Goal: Task Accomplishment & Management: Use online tool/utility

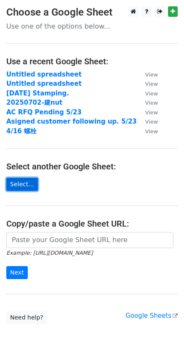
click at [24, 187] on link "Select..." at bounding box center [22, 184] width 32 height 13
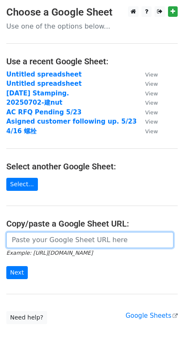
click at [52, 243] on input "url" at bounding box center [89, 240] width 167 height 16
paste input "https://docs.google.com/spreadsheets/d/17lSxHcXrEkAGu6uDs7TqMwEWSGbssMTTlUT1NDT…"
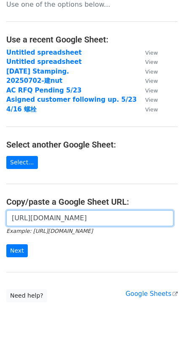
scroll to position [32, 0]
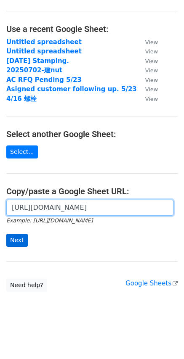
type input "https://docs.google.com/spreadsheets/d/17lSxHcXrEkAGu6uDs7TqMwEWSGbssMTTlUT1NDT…"
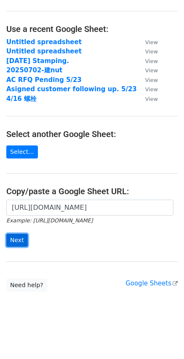
click at [19, 246] on input "Next" at bounding box center [16, 240] width 21 height 13
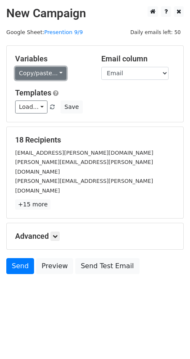
click at [54, 77] on link "Copy/paste..." at bounding box center [40, 73] width 51 height 13
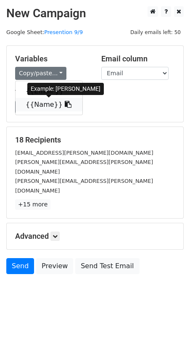
click at [62, 105] on link "{{Name}}" at bounding box center [49, 104] width 67 height 13
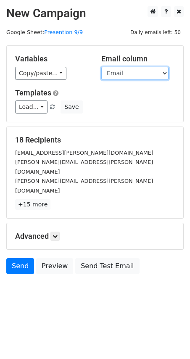
click at [123, 77] on select "Email Name" at bounding box center [134, 73] width 67 height 13
click at [101, 67] on select "Email Name" at bounding box center [134, 73] width 67 height 13
click at [55, 234] on icon at bounding box center [55, 236] width 5 height 5
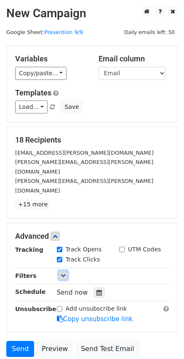
click at [62, 273] on icon at bounding box center [63, 275] width 5 height 5
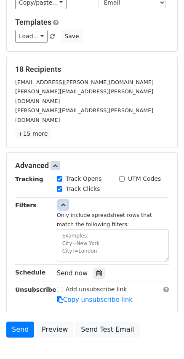
scroll to position [84, 0]
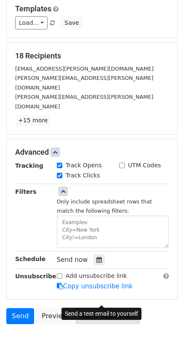
click at [79, 308] on link "Send Test Email" at bounding box center [107, 316] width 64 height 16
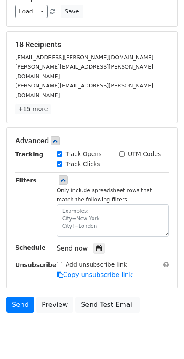
scroll to position [102, 0]
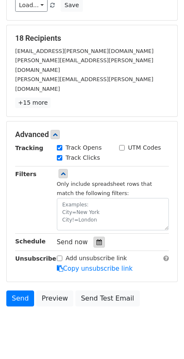
click at [93, 237] on div at bounding box center [98, 242] width 11 height 11
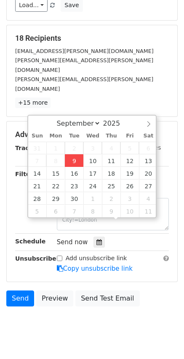
type input "2025-09-09 16:34"
type input "04"
type input "34"
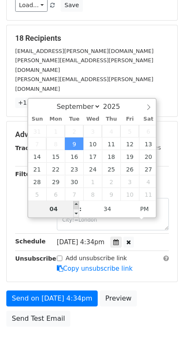
type input "2025-09-09 17:34"
type input "05"
click at [75, 206] on span at bounding box center [76, 205] width 6 height 8
type input "2025-09-09 18:34"
type input "06"
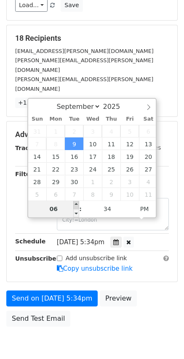
click at [75, 206] on span at bounding box center [76, 205] width 6 height 8
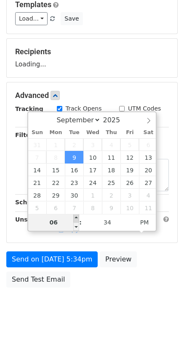
scroll to position [88, 0]
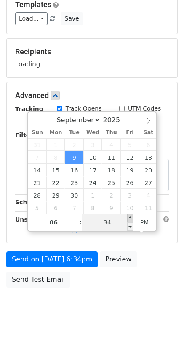
type input "2025-09-09 18:39"
type input "39"
click at [132, 220] on body "New Campaign Daily emails left: 50 Google Sheet: Presention 9/9 Variables Copy/…" at bounding box center [92, 121] width 184 height 407
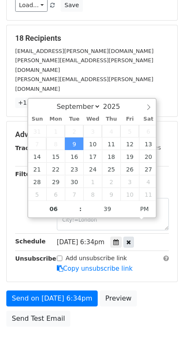
click at [132, 237] on div at bounding box center [128, 242] width 11 height 11
type input "04"
type input "33"
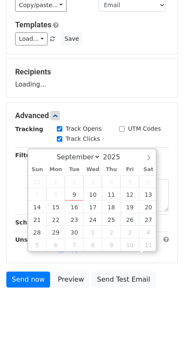
scroll to position [102, 0]
click at [161, 286] on div "Send now Preview Send Test Email" at bounding box center [92, 282] width 184 height 20
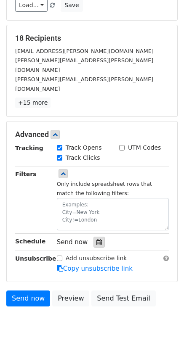
click at [96, 239] on icon at bounding box center [98, 242] width 5 height 6
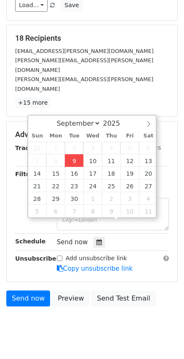
type input "2025-09-09 16:34"
type input "34"
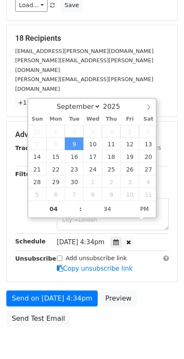
click at [77, 238] on span "Tue, Sep 9, 4:34pm" at bounding box center [81, 242] width 48 height 8
type input "2025-09-09 17:34"
type input "05"
click at [75, 204] on span at bounding box center [76, 205] width 6 height 8
type input "2025-09-09 18:34"
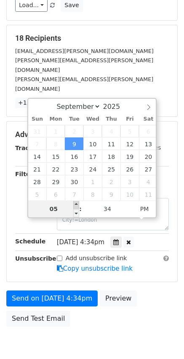
type input "06"
click at [75, 204] on span at bounding box center [76, 205] width 6 height 8
type input "2025-09-09 19:34"
type input "07"
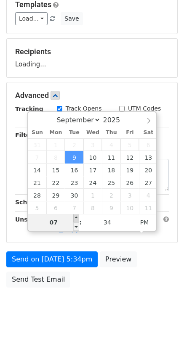
click at [75, 204] on div "September October November December 2025 Sun Mon Tue Wed Thu Fri Sat 31 1 2 3 4…" at bounding box center [92, 171] width 130 height 120
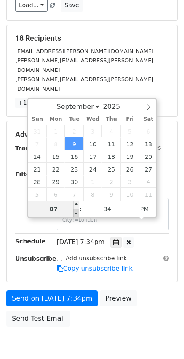
type input "2025-09-09 18:34"
type input "06"
click at [79, 212] on span at bounding box center [76, 213] width 6 height 8
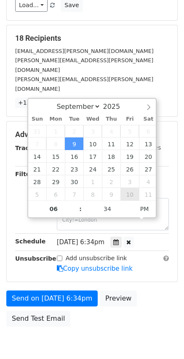
scroll to position [88, 0]
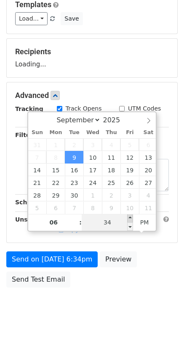
type input "2025-09-09 18:39"
type input "39"
click at [130, 218] on span at bounding box center [130, 218] width 6 height 8
type input "2025-09-09 18:44"
type input "44"
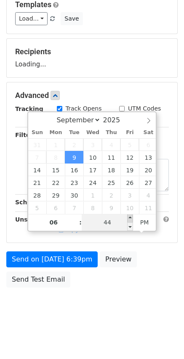
click at [132, 219] on span at bounding box center [130, 218] width 6 height 8
click at [132, 219] on body "New Campaign Daily emails left: 50 Google Sheet: Presention 9/9 Variables Copy/…" at bounding box center [92, 121] width 184 height 407
type input "2025-09-09 18:49"
type input "49"
click at [128, 218] on span at bounding box center [130, 218] width 6 height 8
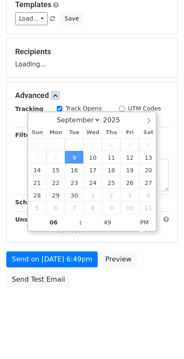
click at [111, 308] on body "New Campaign Daily emails left: 50 Google Sheet: Presention 9/9 Variables Copy/…" at bounding box center [92, 121] width 184 height 407
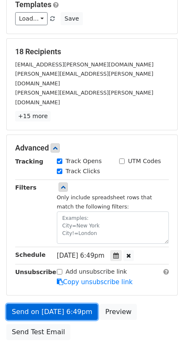
click at [77, 304] on link "Send on Sep 9 at 6:49pm" at bounding box center [51, 312] width 91 height 16
